Goal: Information Seeking & Learning: Learn about a topic

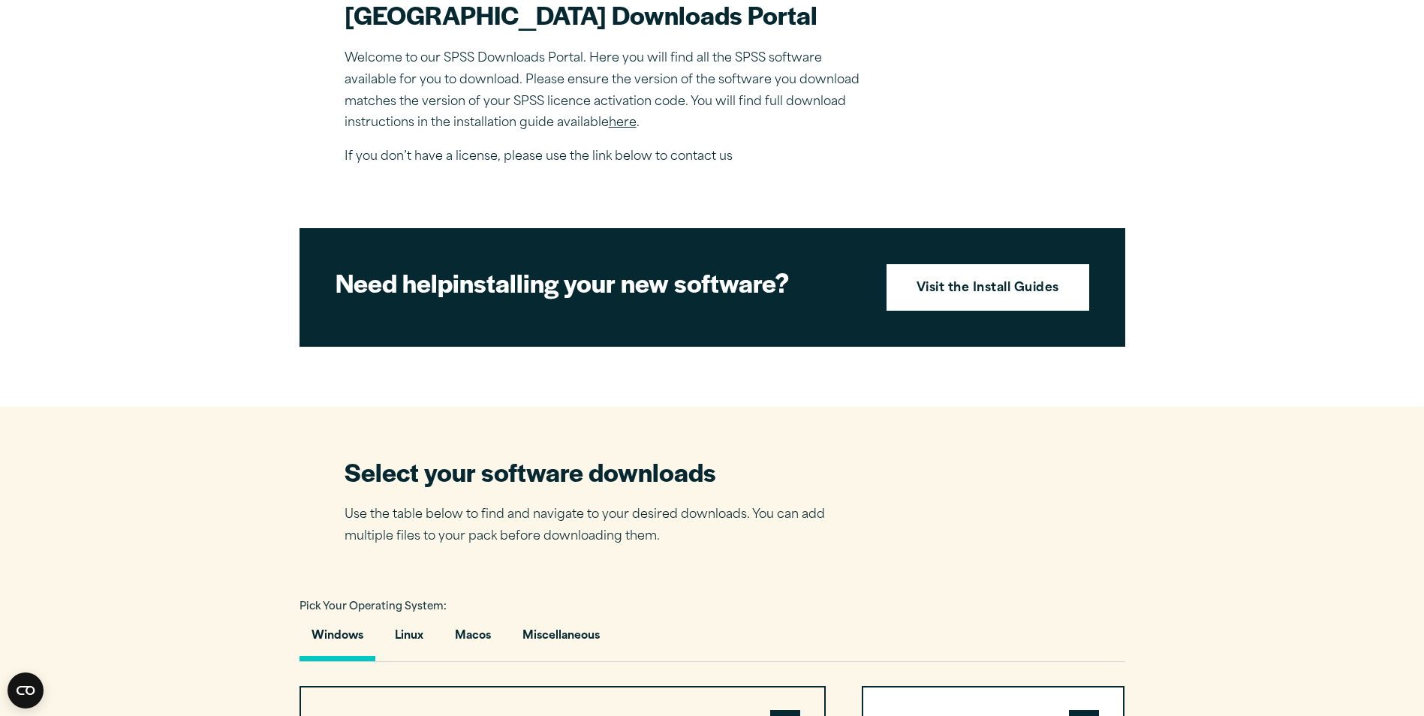
scroll to position [525, 0]
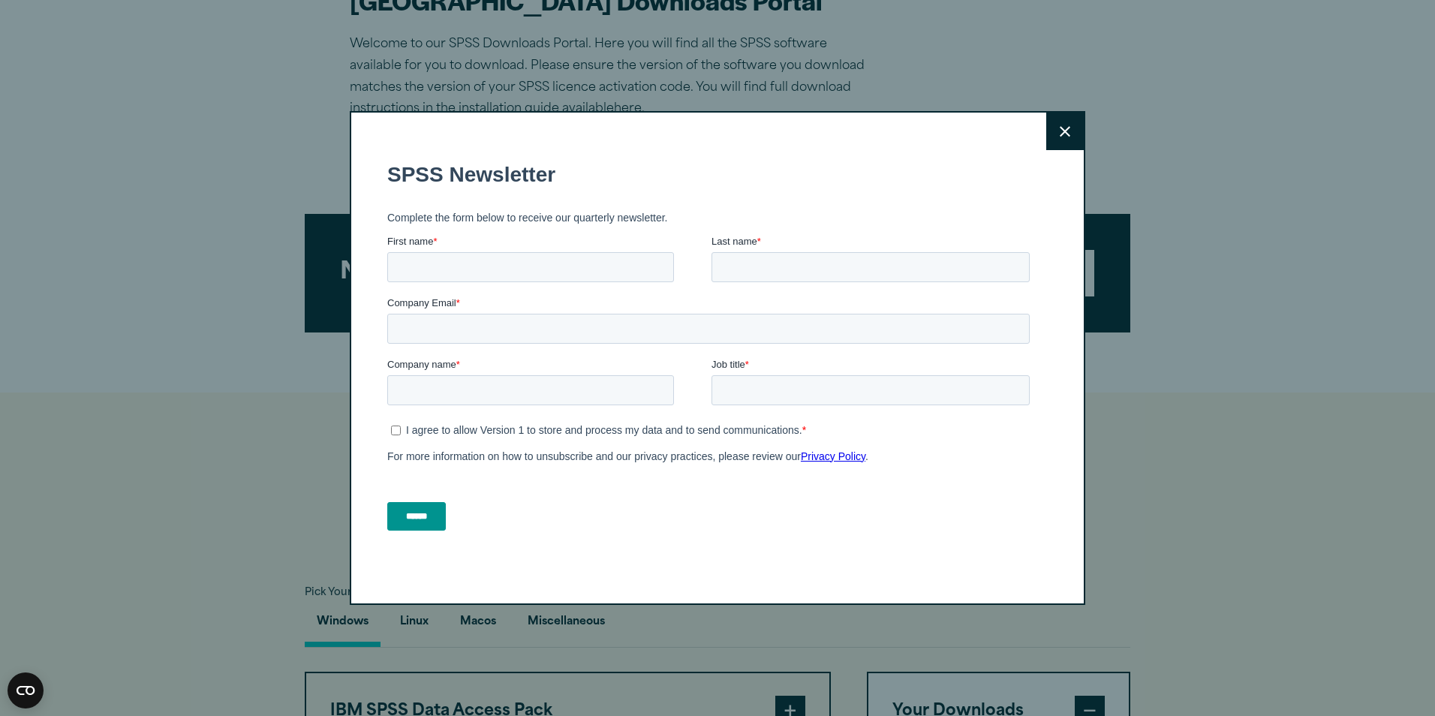
click at [1071, 121] on button "Close" at bounding box center [1065, 132] width 38 height 38
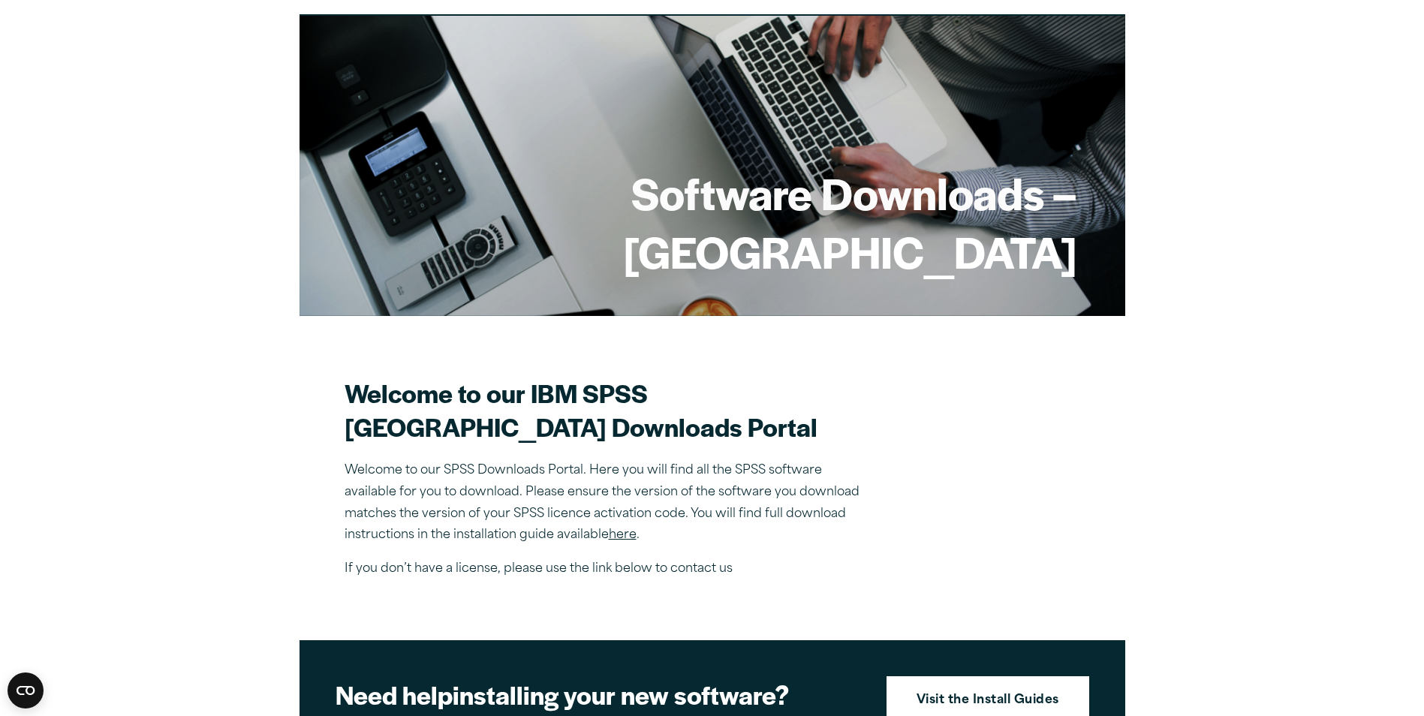
scroll to position [0, 0]
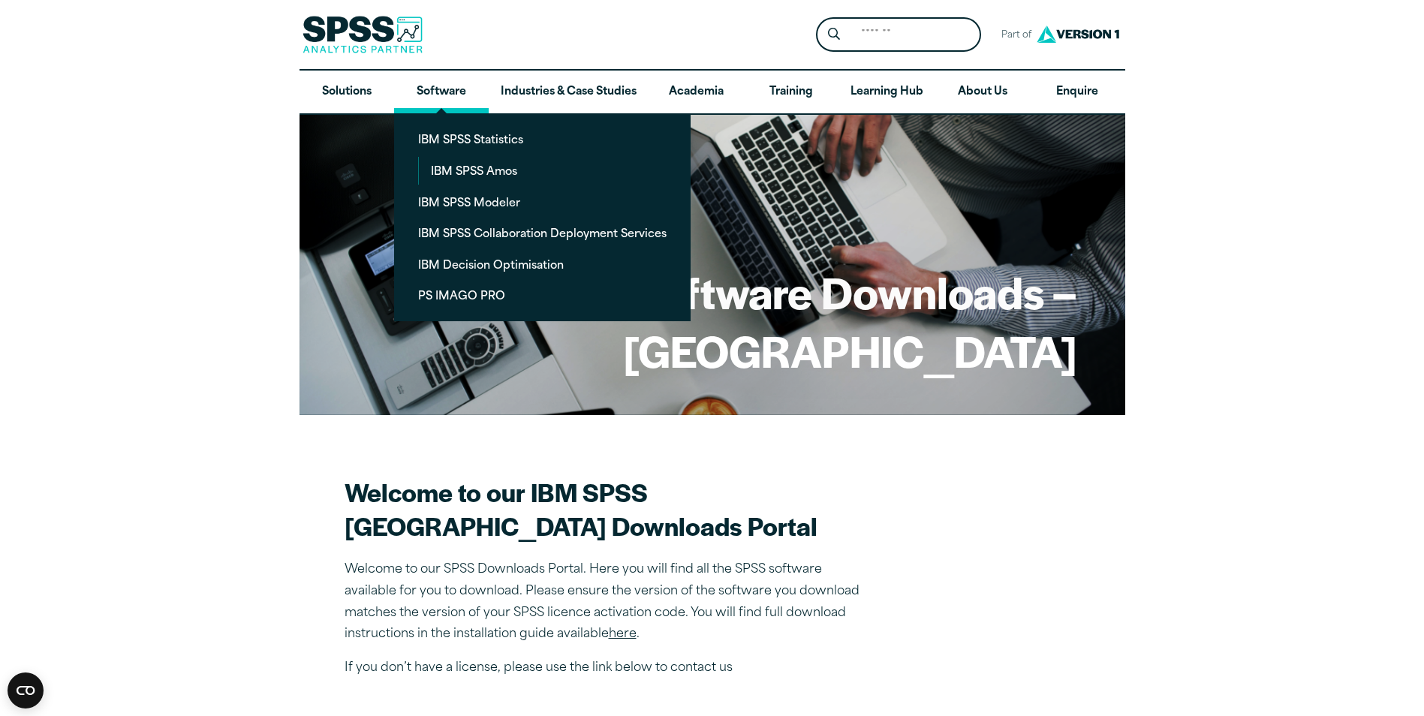
click at [416, 98] on link "Software" at bounding box center [441, 93] width 95 height 44
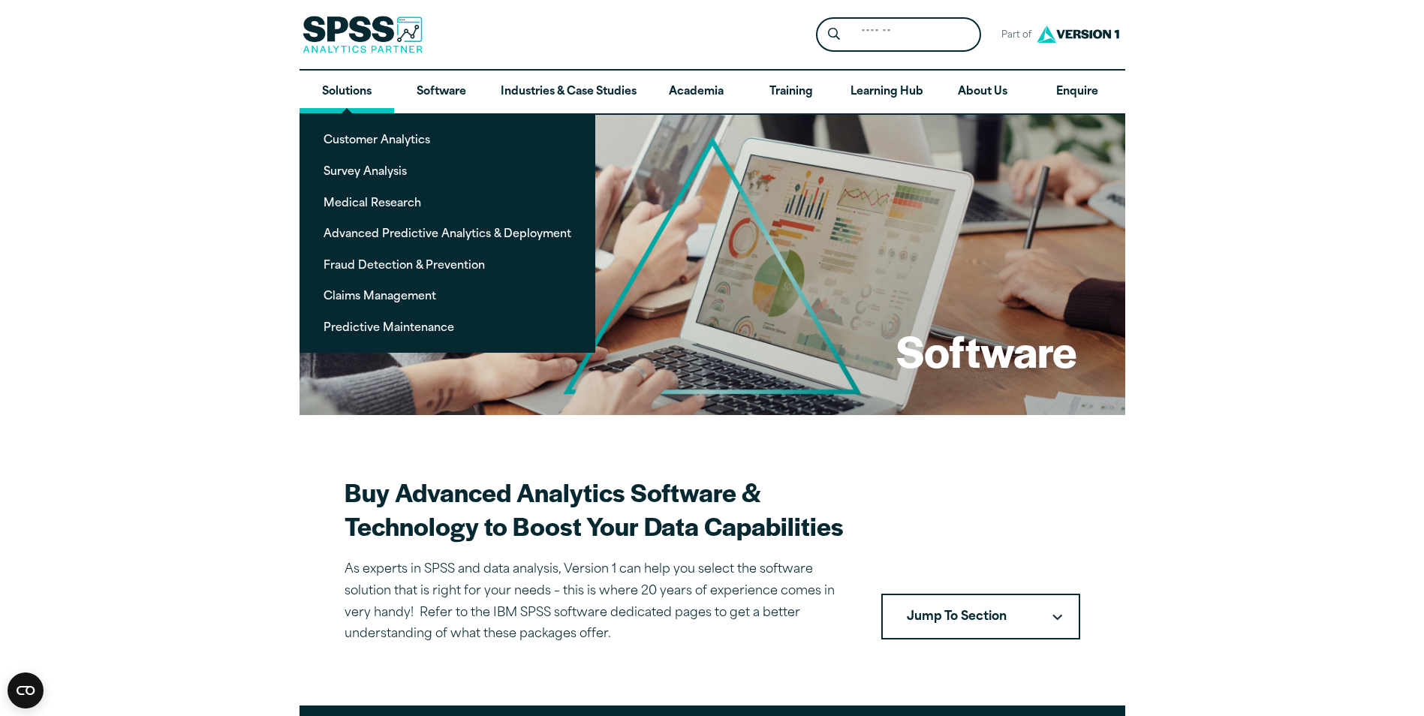
click at [329, 90] on link "Solutions" at bounding box center [346, 93] width 95 height 44
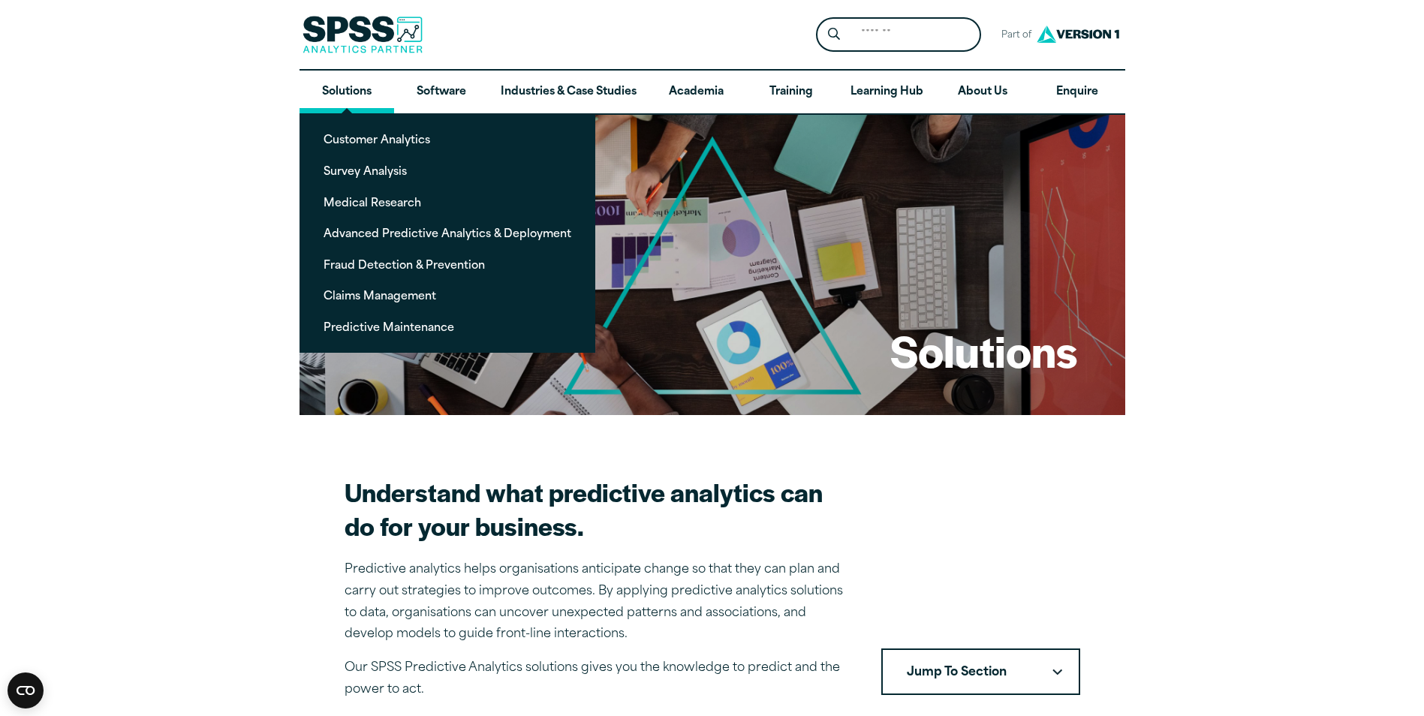
click at [376, 102] on link "Solutions" at bounding box center [346, 93] width 95 height 44
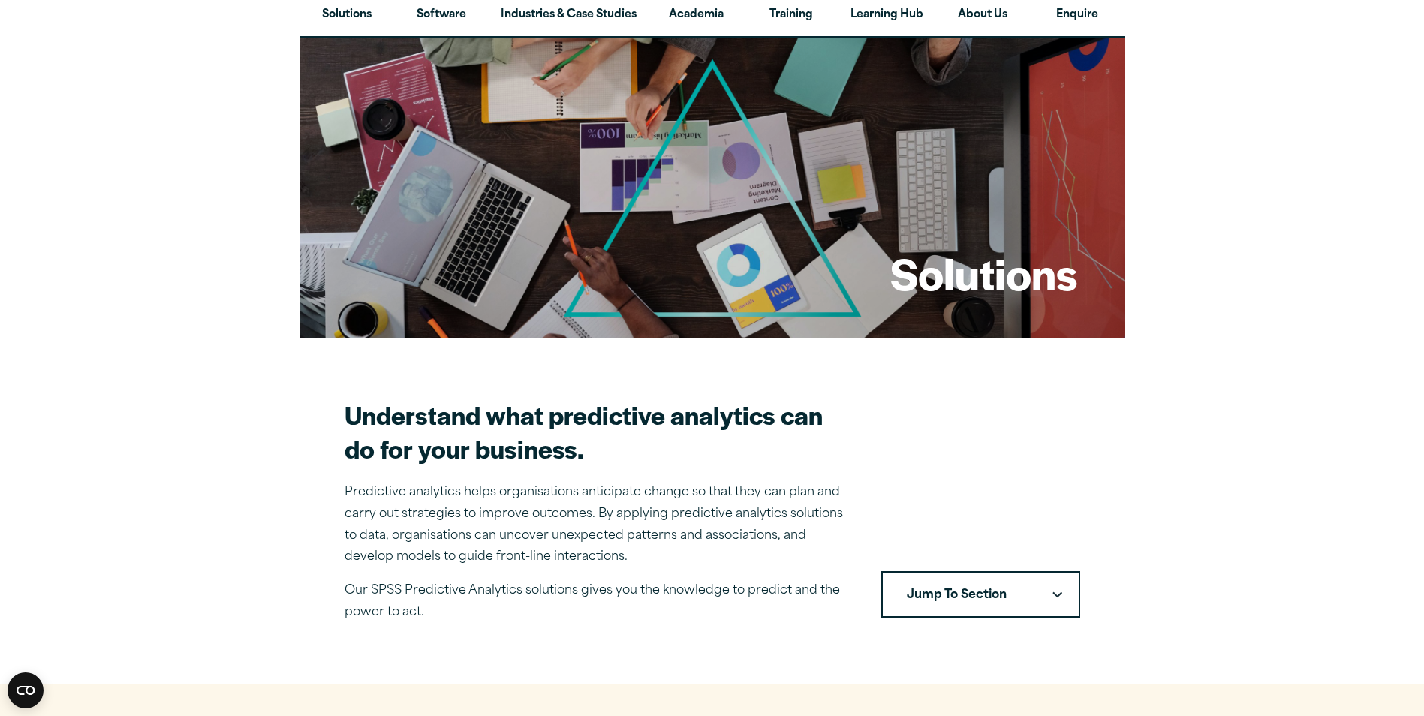
scroll to position [150, 0]
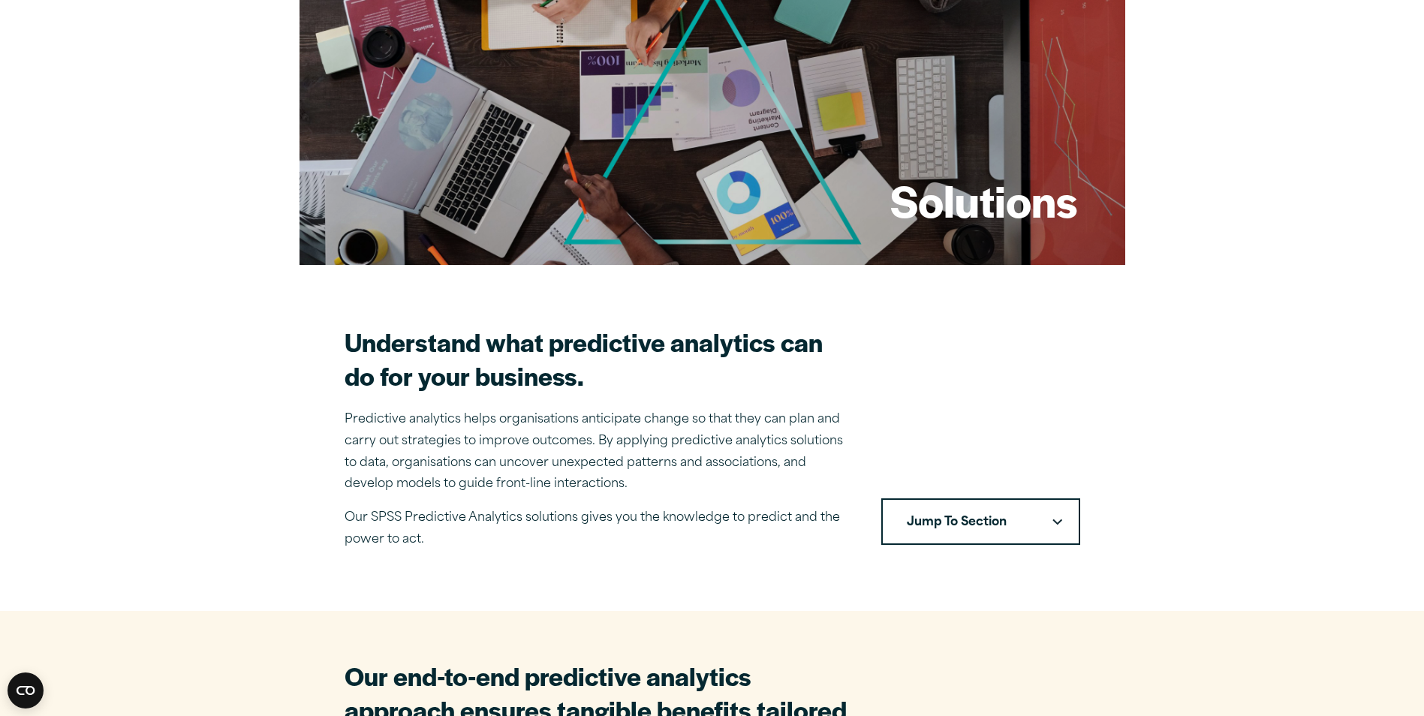
click at [1037, 525] on button "Jump To Section" at bounding box center [980, 521] width 199 height 47
click at [988, 581] on link "Solutions" at bounding box center [981, 567] width 196 height 42
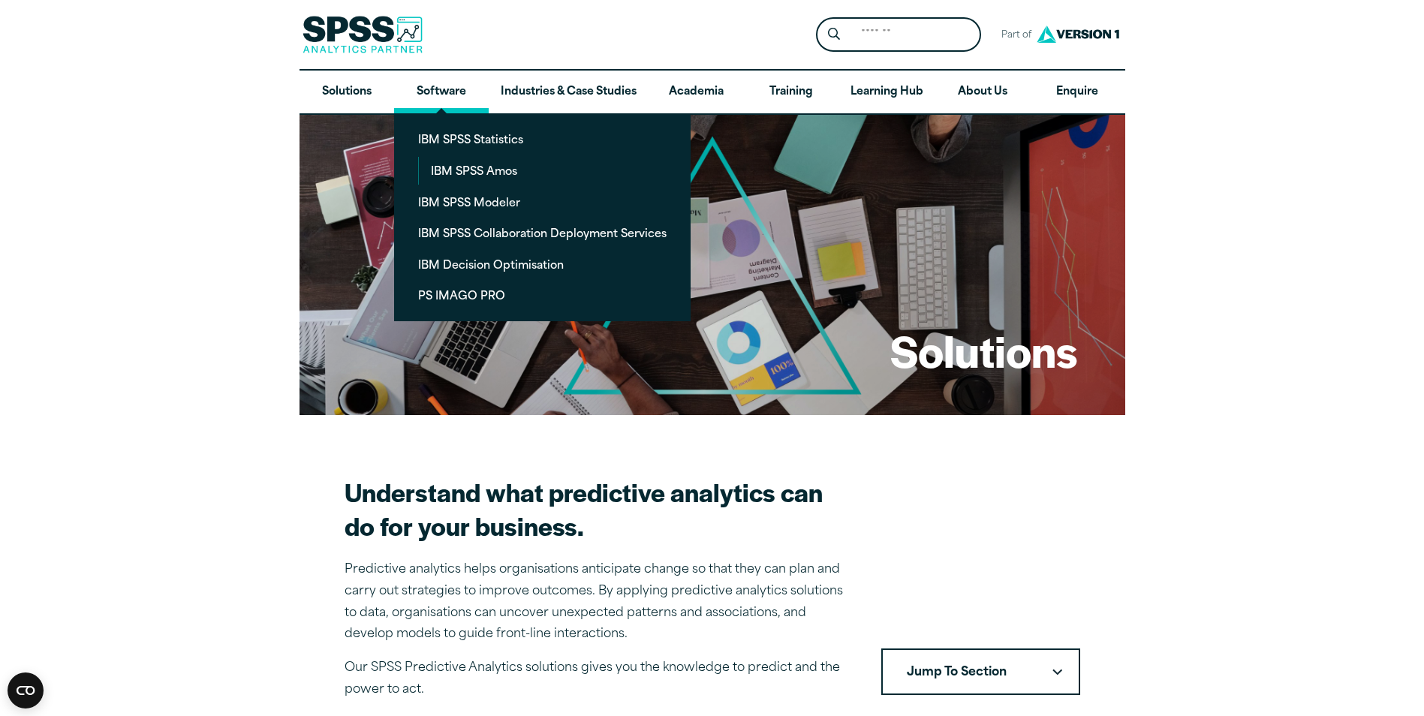
click at [431, 88] on link "Software" at bounding box center [441, 93] width 95 height 44
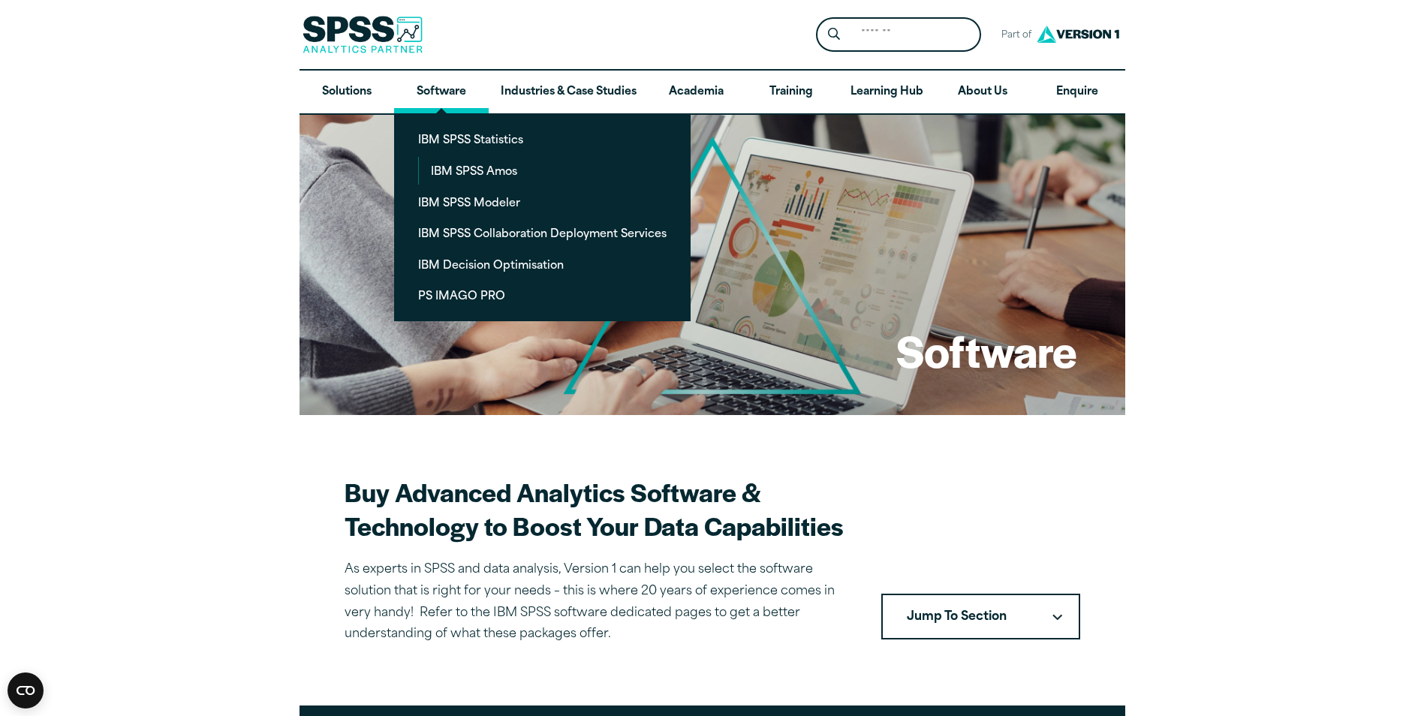
click at [432, 87] on link "Software" at bounding box center [441, 93] width 95 height 44
click at [465, 143] on link "IBM SPSS Statistics" at bounding box center [542, 139] width 272 height 28
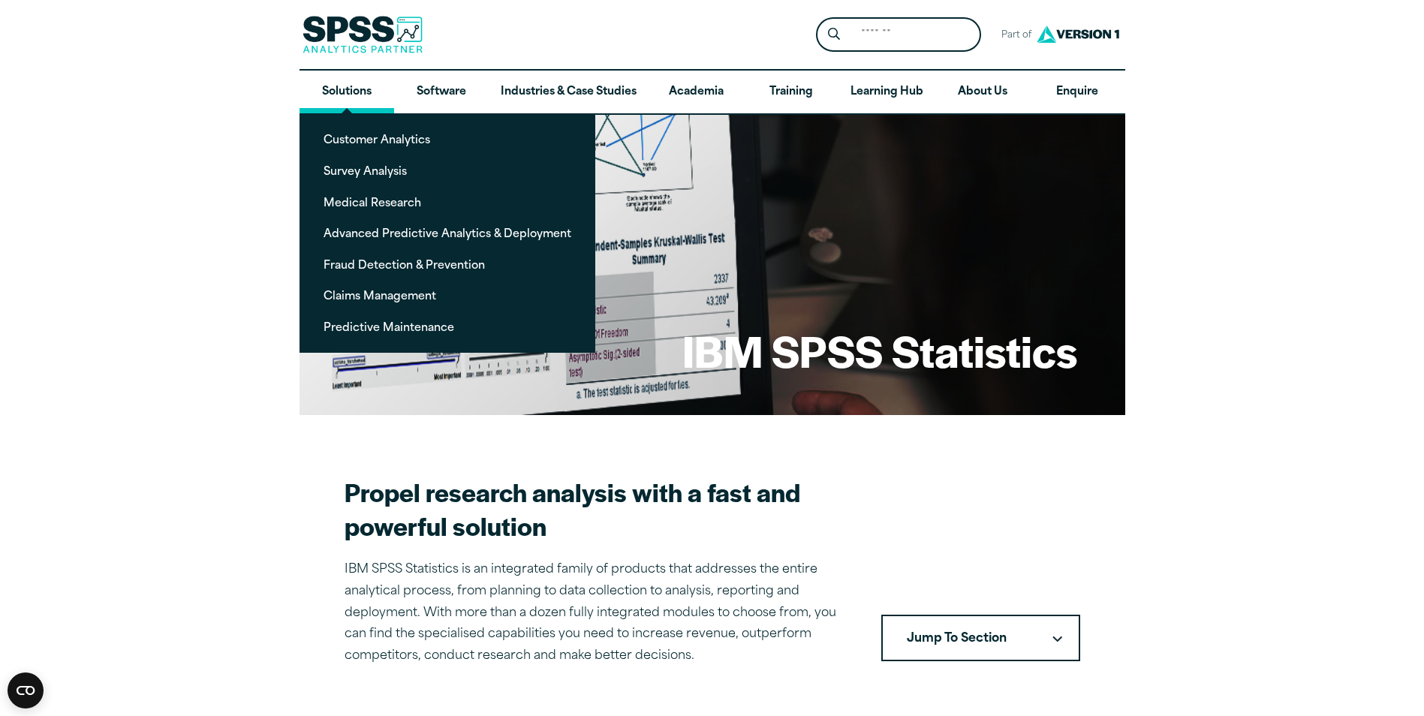
click at [351, 85] on link "Solutions" at bounding box center [346, 93] width 95 height 44
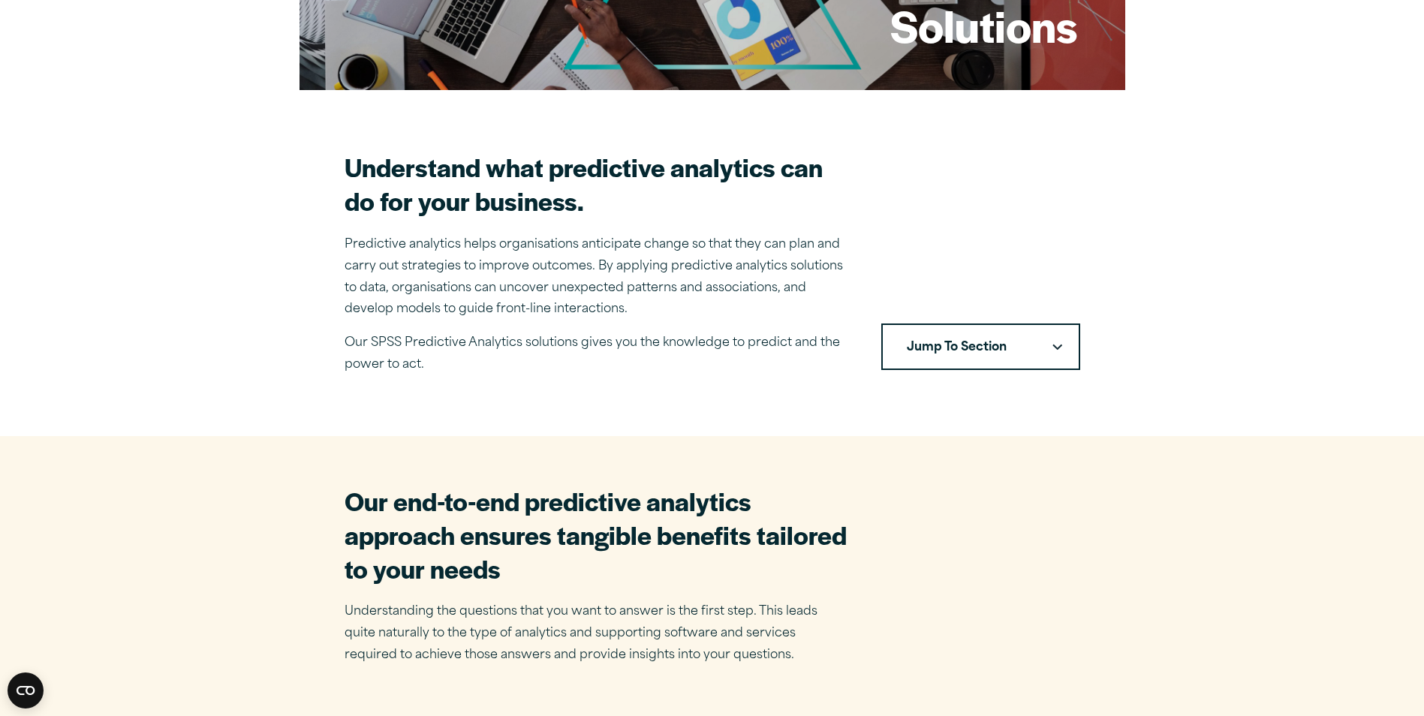
scroll to position [300, 0]
